Goal: Download file/media

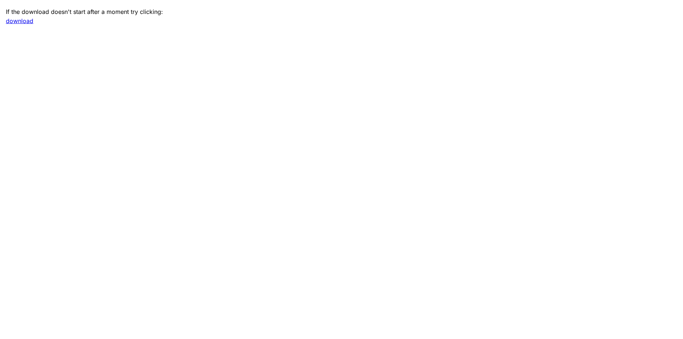
drag, startPoint x: 239, startPoint y: 115, endPoint x: 291, endPoint y: 126, distance: 53.5
click at [239, 115] on main "If the download doesn't start after a moment try clicking: download" at bounding box center [341, 169] width 683 height 339
click at [28, 23] on link "download" at bounding box center [19, 20] width 27 height 7
